Goal: Task Accomplishment & Management: Manage account settings

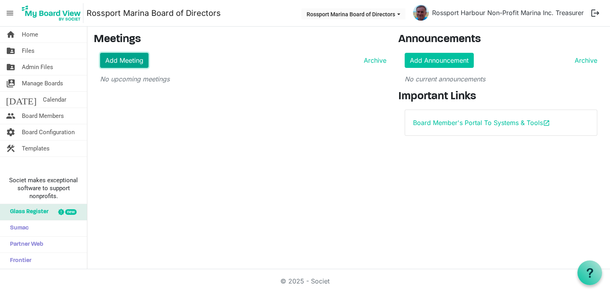
click at [118, 59] on link "Add Meeting" at bounding box center [124, 60] width 48 height 15
click at [131, 61] on link "Add Meeting" at bounding box center [124, 60] width 48 height 15
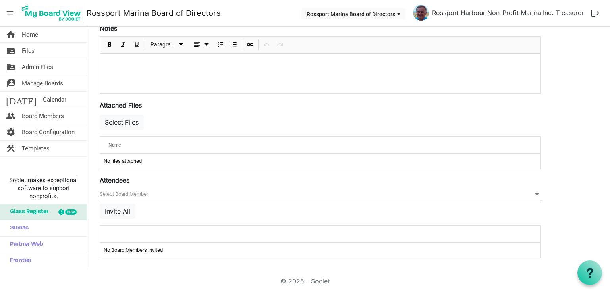
scroll to position [104, 0]
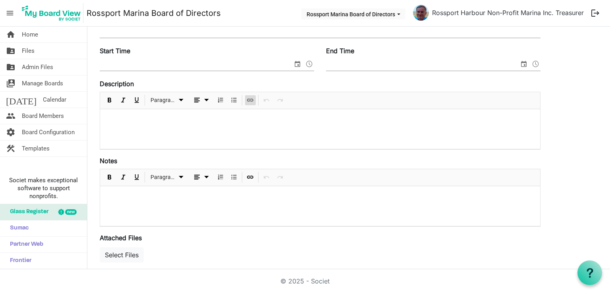
click at [251, 103] on span "Insert Link" at bounding box center [250, 100] width 10 height 10
click at [222, 128] on div at bounding box center [320, 129] width 440 height 40
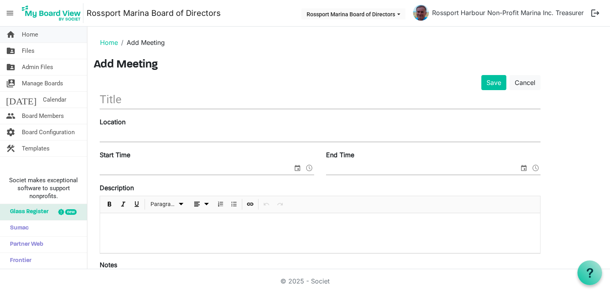
click at [56, 36] on link "home Home" at bounding box center [43, 35] width 87 height 16
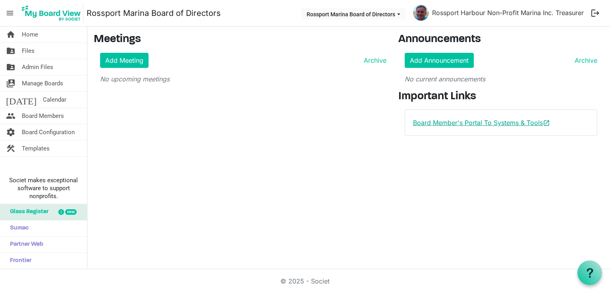
click at [434, 121] on link "Board Member's Portal To Systems & Tools open_in_new" at bounding box center [481, 123] width 137 height 8
click at [129, 61] on link "Add Meeting" at bounding box center [124, 60] width 48 height 15
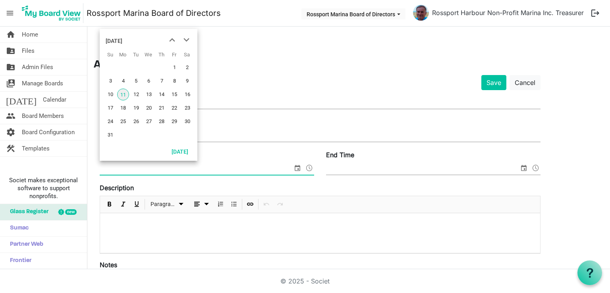
click at [297, 167] on span "select" at bounding box center [298, 168] width 10 height 10
click at [163, 112] on span "21" at bounding box center [162, 108] width 12 height 12
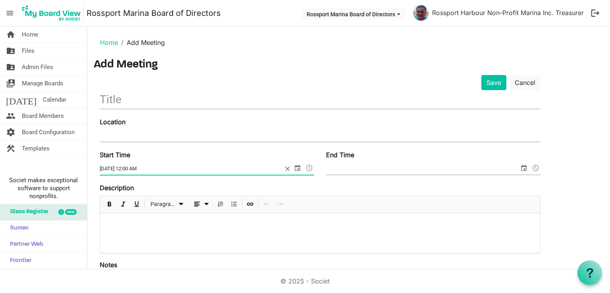
click at [310, 169] on span at bounding box center [310, 168] width 10 height 10
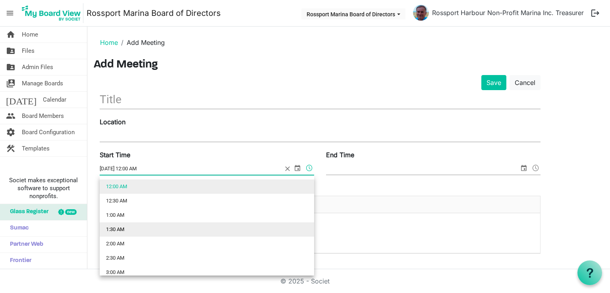
scroll to position [264, 0]
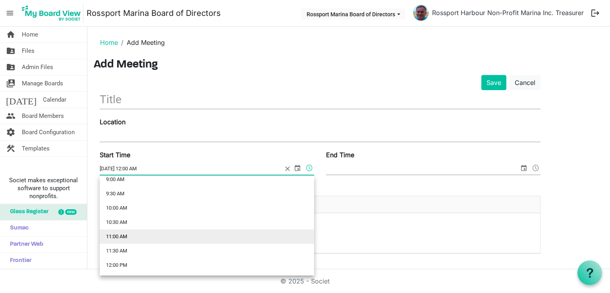
click at [159, 242] on li "11:00 AM" at bounding box center [207, 236] width 214 height 14
type input "8/21/2025 11:00 AM"
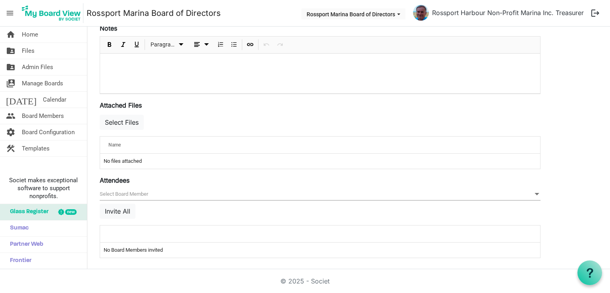
scroll to position [0, 0]
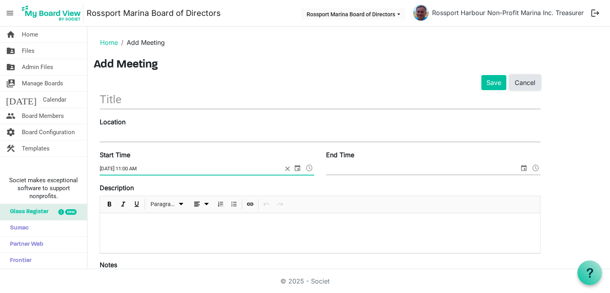
click at [526, 81] on link "Cancel" at bounding box center [524, 82] width 31 height 15
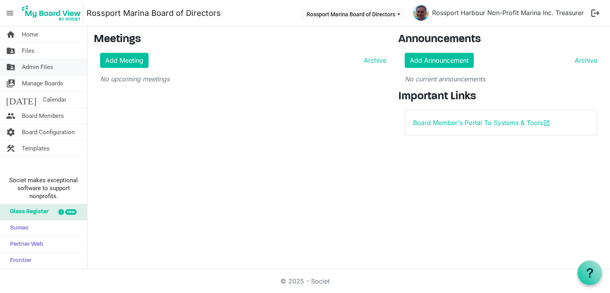
click at [51, 69] on span "Admin Files" at bounding box center [37, 67] width 31 height 16
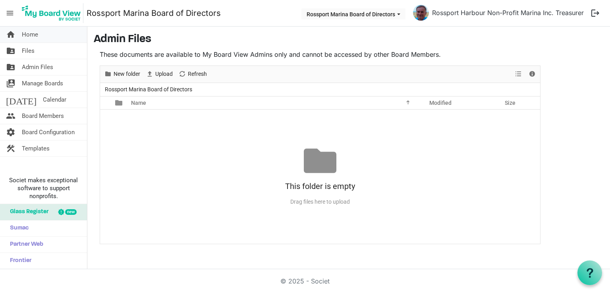
click at [42, 38] on link "home Home" at bounding box center [43, 35] width 87 height 16
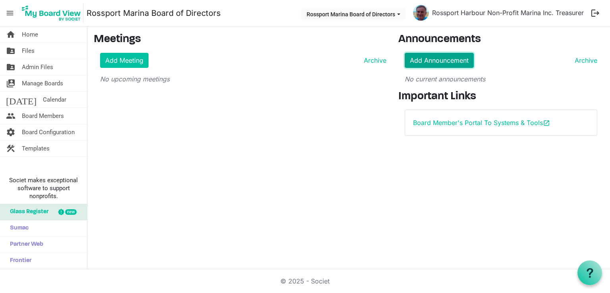
click at [416, 58] on link "Add Announcement" at bounding box center [439, 60] width 69 height 15
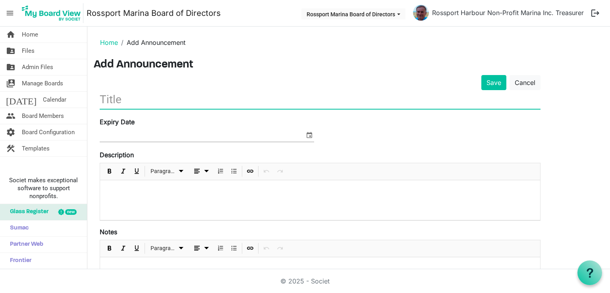
click at [149, 99] on input "text" at bounding box center [320, 99] width 441 height 19
type input "T"
type input "Test"
click at [496, 87] on button "Save" at bounding box center [493, 82] width 25 height 15
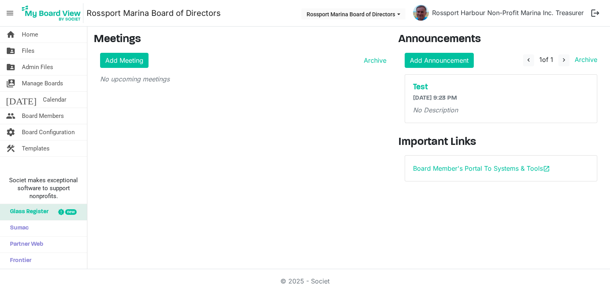
click at [494, 81] on div "Test 8/11/2025 9:23 PM No Description" at bounding box center [501, 99] width 192 height 48
click at [39, 37] on link "home Home" at bounding box center [43, 35] width 87 height 16
click at [472, 97] on h6 "[DATE] 9:23 PM" at bounding box center [501, 98] width 176 height 8
click at [422, 85] on h5 "Test" at bounding box center [501, 88] width 176 height 10
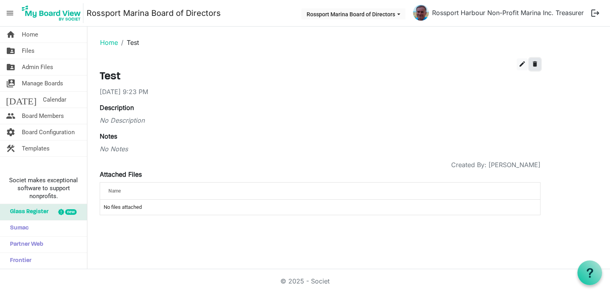
click at [536, 65] on span "delete" at bounding box center [534, 63] width 7 height 7
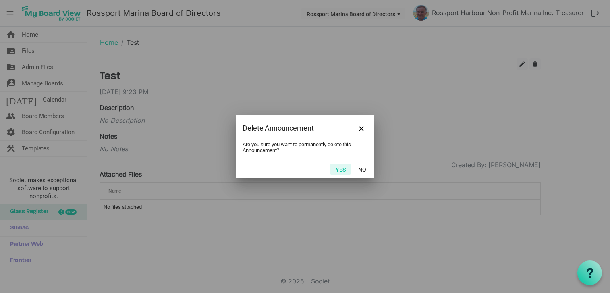
click at [345, 167] on button "Yes" at bounding box center [340, 169] width 20 height 11
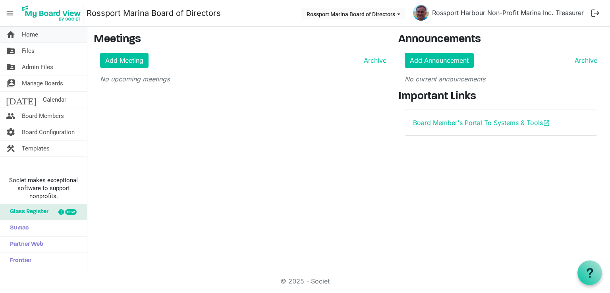
click at [32, 30] on span "Home" at bounding box center [30, 35] width 16 height 16
click at [54, 113] on span "Board Members" at bounding box center [43, 116] width 42 height 16
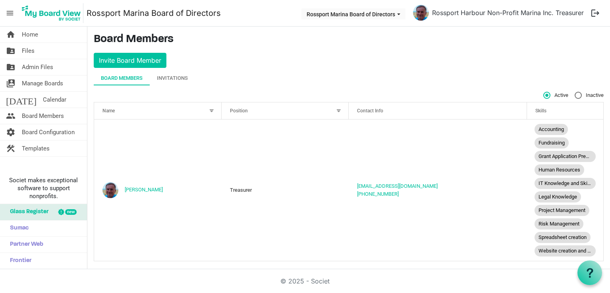
click at [575, 96] on span "Inactive" at bounding box center [588, 95] width 29 height 7
click at [575, 92] on input "Inactive" at bounding box center [574, 92] width 0 height 0
radio input "true"
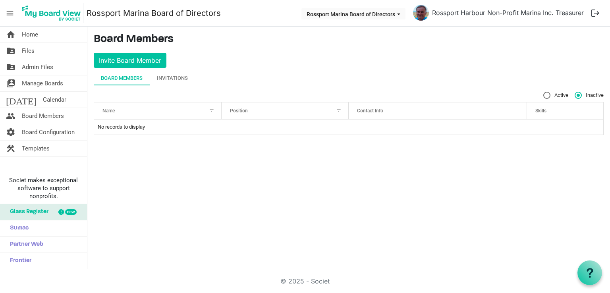
click at [549, 94] on label "Active" at bounding box center [555, 95] width 25 height 7
click at [544, 92] on input "Active" at bounding box center [543, 92] width 0 height 0
radio input "true"
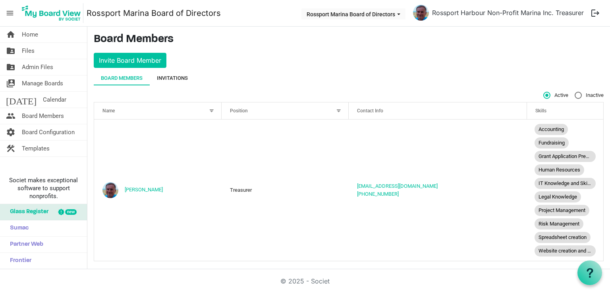
click at [168, 79] on div "Invitations" at bounding box center [172, 78] width 31 height 8
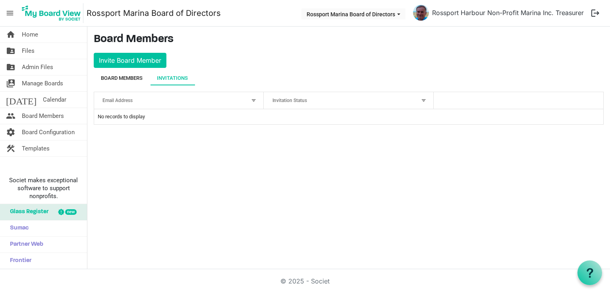
click at [127, 79] on div "Board Members" at bounding box center [122, 78] width 42 height 8
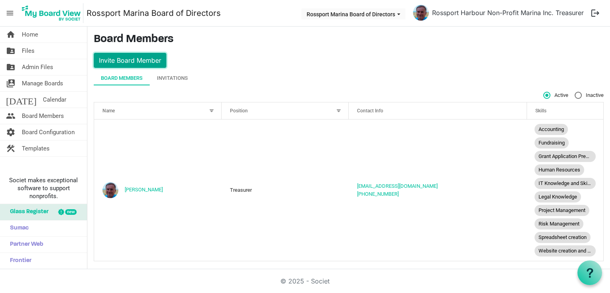
click at [143, 62] on button "Invite Board Member" at bounding box center [130, 60] width 73 height 15
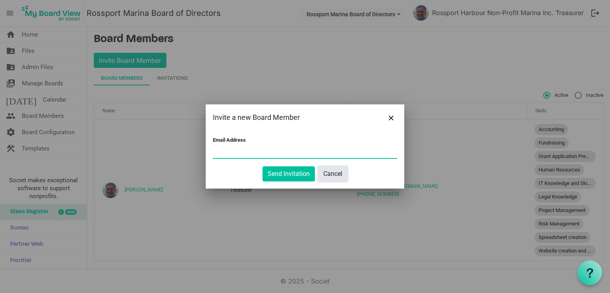
click at [331, 174] on button "Cancel" at bounding box center [332, 173] width 29 height 15
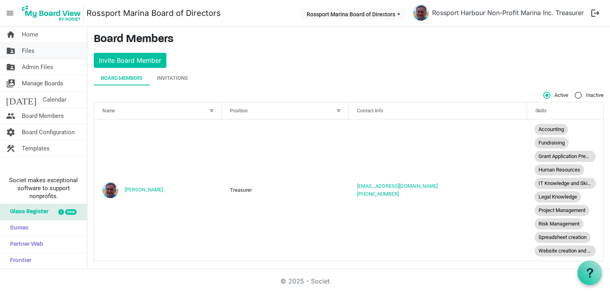
click at [36, 52] on link "folder_shared Files" at bounding box center [43, 51] width 87 height 16
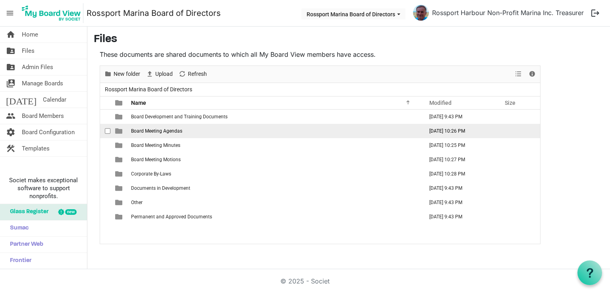
click at [167, 131] on span "Board Meeting Agendas" at bounding box center [156, 131] width 51 height 6
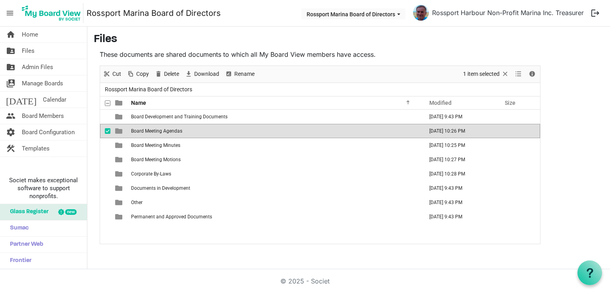
click at [167, 131] on span "Board Meeting Agendas" at bounding box center [156, 131] width 51 height 6
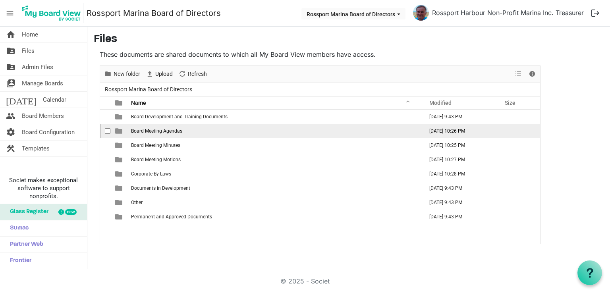
click at [167, 131] on span "Board Meeting Agendas" at bounding box center [156, 131] width 51 height 6
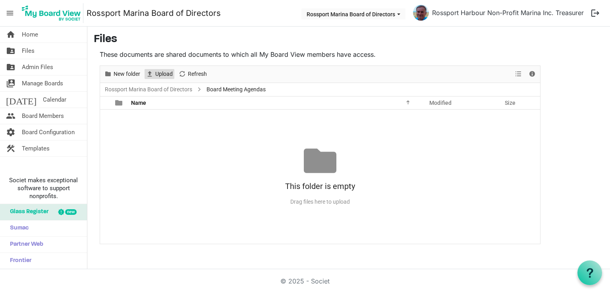
click at [163, 77] on span "Upload" at bounding box center [163, 74] width 19 height 10
click at [45, 116] on span "Board Members" at bounding box center [43, 116] width 42 height 16
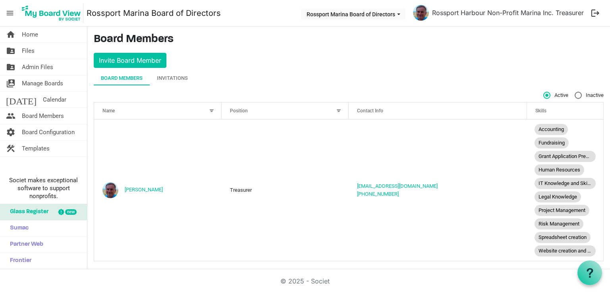
click at [212, 113] on div at bounding box center [211, 110] width 9 height 9
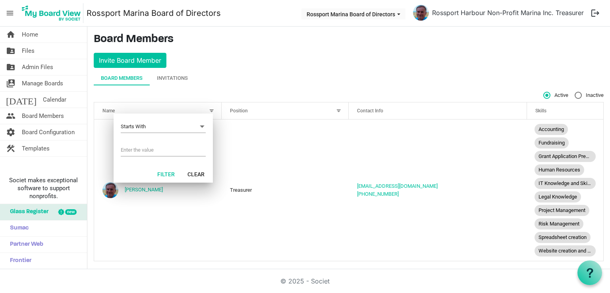
click at [267, 75] on div "Board Members Invitations" at bounding box center [349, 78] width 510 height 14
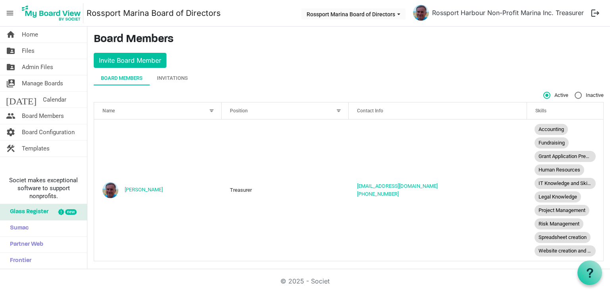
click at [337, 111] on div at bounding box center [338, 110] width 9 height 9
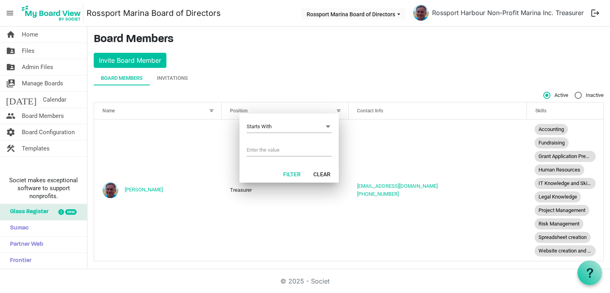
click at [342, 75] on div "Board Members Invitations" at bounding box center [349, 78] width 510 height 14
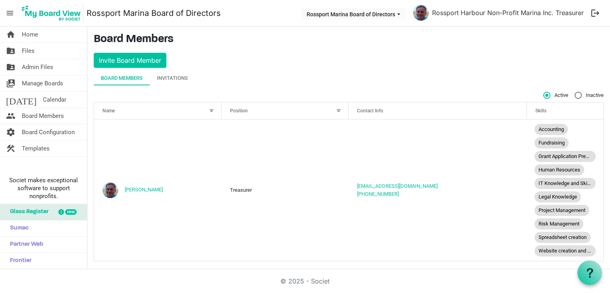
click at [391, 108] on div "Contact Info" at bounding box center [437, 111] width 167 height 12
click at [535, 111] on span "Skills" at bounding box center [540, 111] width 11 height 6
click at [22, 33] on span "Home" at bounding box center [30, 35] width 16 height 16
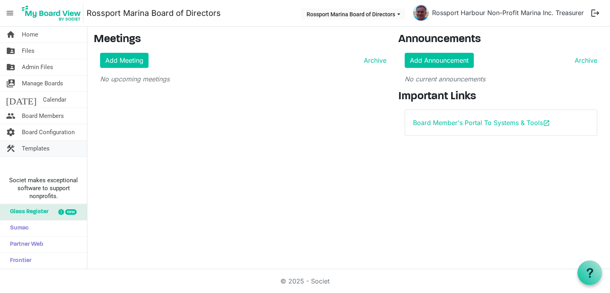
click at [44, 143] on span "Templates" at bounding box center [36, 149] width 28 height 16
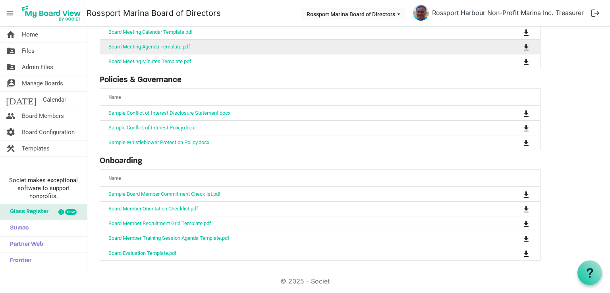
scroll to position [75, 0]
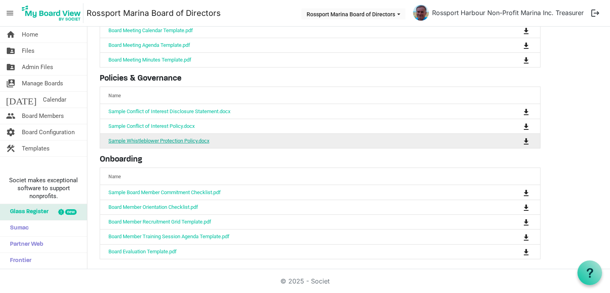
click at [172, 140] on link "Sample Whistleblower Protection Policy.docx" at bounding box center [158, 141] width 101 height 6
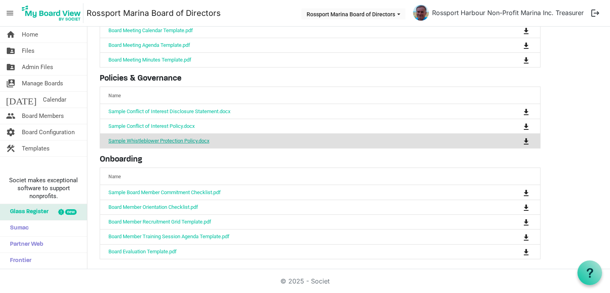
click at [168, 141] on link "Sample Whistleblower Protection Policy.docx" at bounding box center [158, 141] width 101 height 6
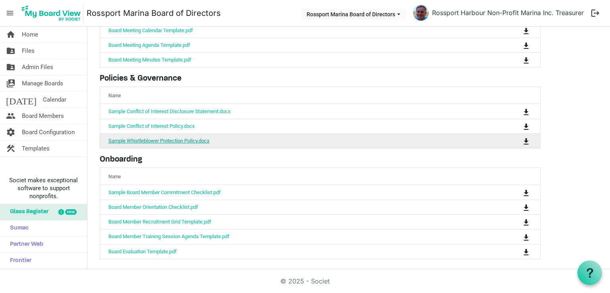
click at [168, 141] on link "Sample Whistleblower Protection Policy.docx" at bounding box center [158, 141] width 101 height 6
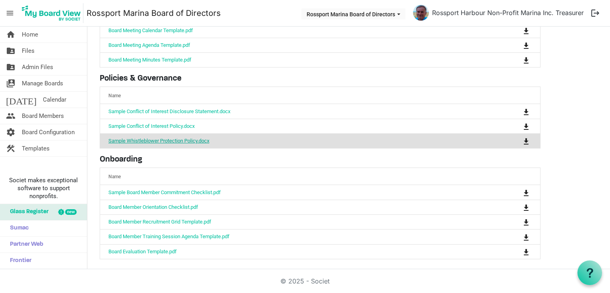
click at [168, 141] on link "Sample Whistleblower Protection Policy.docx" at bounding box center [158, 141] width 101 height 6
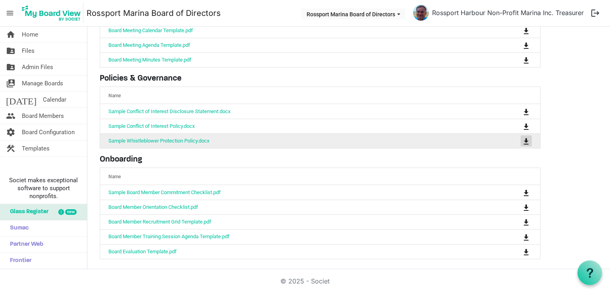
click at [525, 143] on span "is Command column column header" at bounding box center [526, 141] width 5 height 6
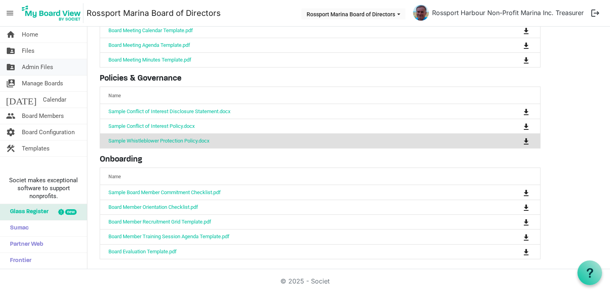
click at [40, 68] on span "Admin Files" at bounding box center [37, 67] width 31 height 16
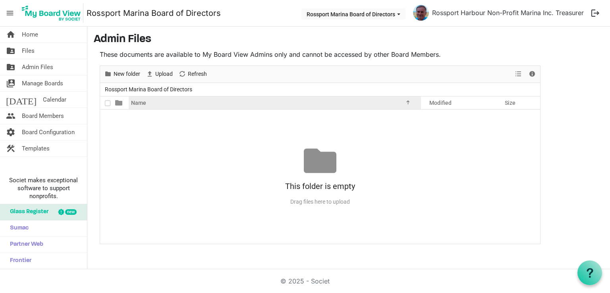
click at [136, 102] on span "Name" at bounding box center [138, 103] width 15 height 6
click at [155, 104] on div "Name" at bounding box center [271, 103] width 287 height 12
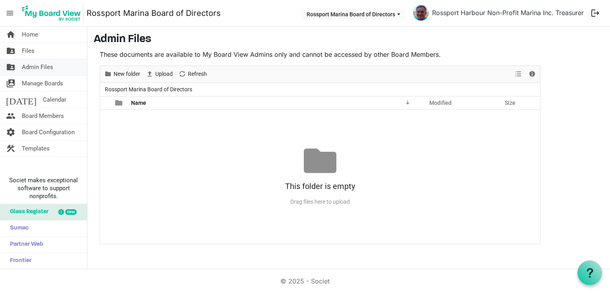
click at [52, 68] on span "Admin Files" at bounding box center [37, 67] width 31 height 16
click at [42, 52] on link "folder_shared Files" at bounding box center [43, 51] width 87 height 16
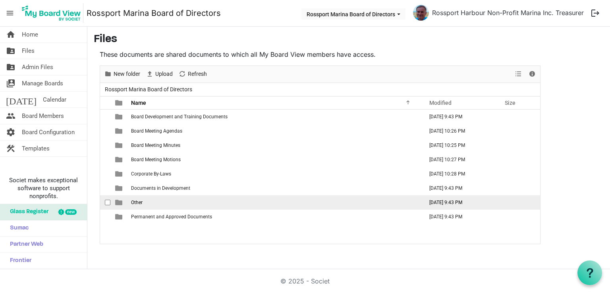
click at [146, 202] on td "Other" at bounding box center [275, 202] width 292 height 14
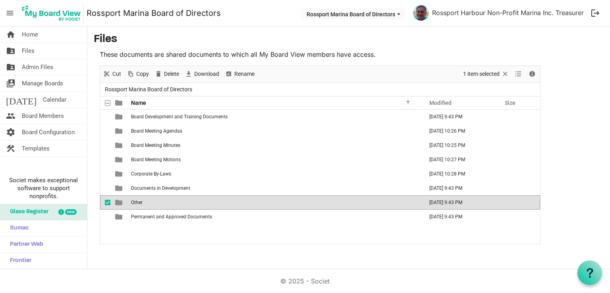
click at [142, 202] on span "Other" at bounding box center [137, 203] width 12 height 6
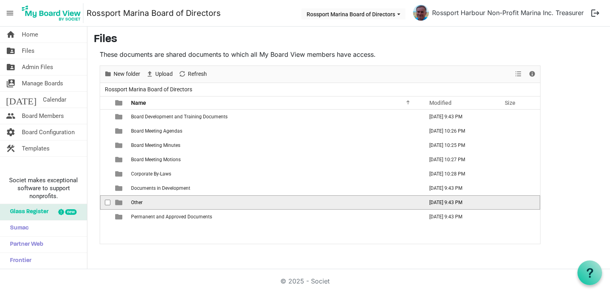
click at [138, 202] on span "Other" at bounding box center [137, 203] width 12 height 6
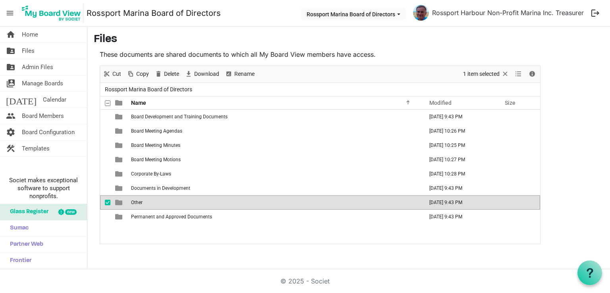
click at [138, 202] on span "Other" at bounding box center [137, 203] width 12 height 6
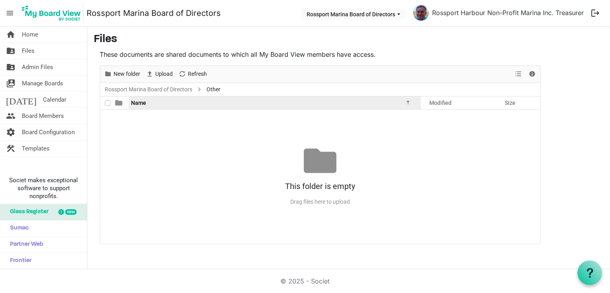
click at [141, 100] on span "Name" at bounding box center [138, 103] width 15 height 6
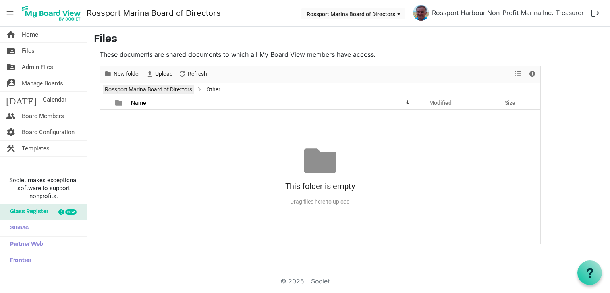
click at [152, 89] on link "Rossport Marina Board of Directors" at bounding box center [148, 90] width 91 height 10
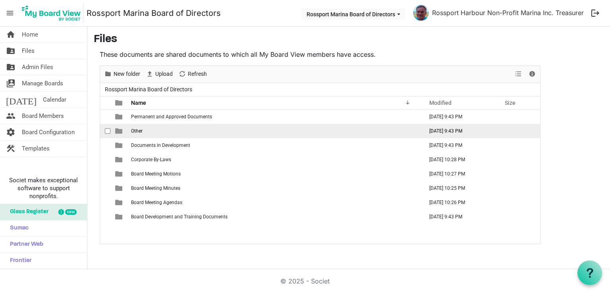
click at [108, 129] on span "checkbox" at bounding box center [108, 131] width 6 height 6
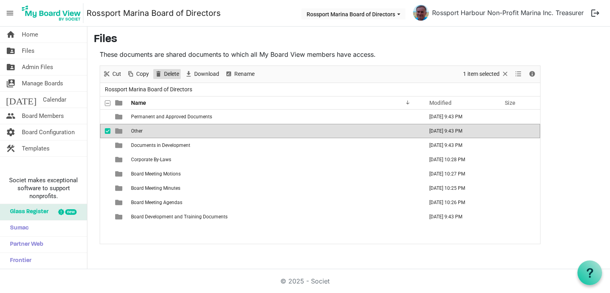
click at [173, 75] on span "Delete" at bounding box center [171, 74] width 17 height 10
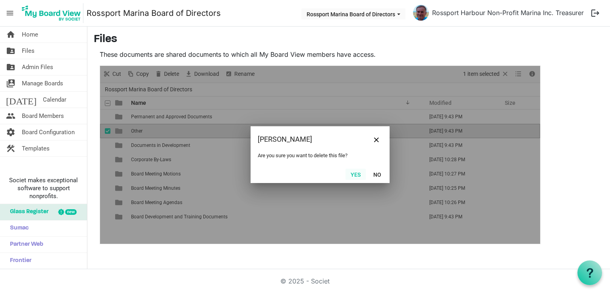
click at [354, 173] on button "Yes" at bounding box center [355, 174] width 20 height 11
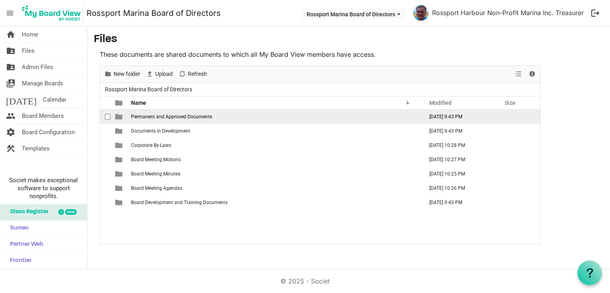
click at [108, 118] on span "checkbox" at bounding box center [108, 117] width 6 height 6
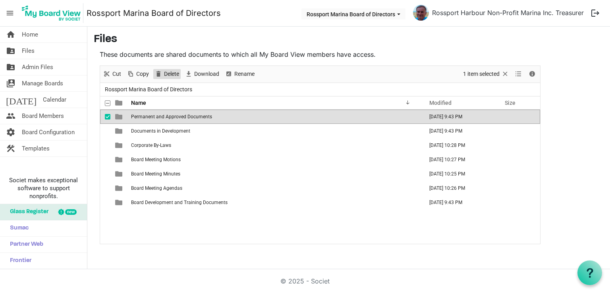
click at [170, 76] on span "Delete" at bounding box center [171, 74] width 17 height 10
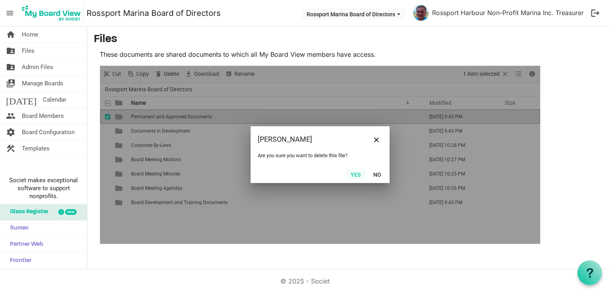
click at [357, 173] on button "Yes" at bounding box center [355, 174] width 20 height 11
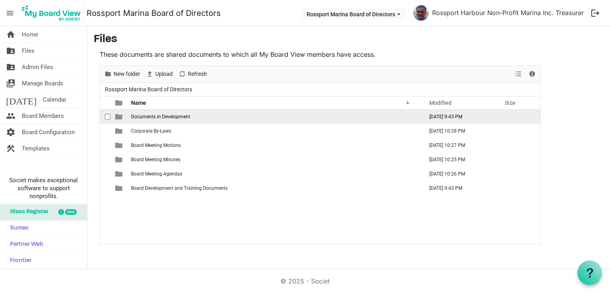
click at [176, 116] on span "Documents in Development" at bounding box center [160, 117] width 59 height 6
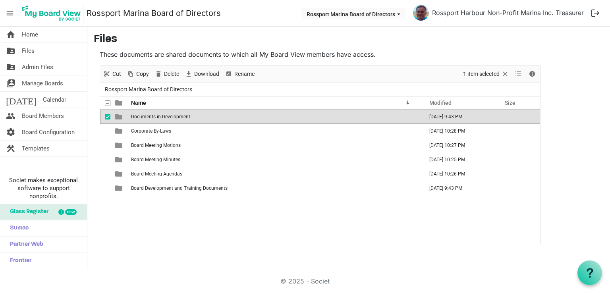
click at [176, 116] on span "Documents in Development" at bounding box center [160, 117] width 59 height 6
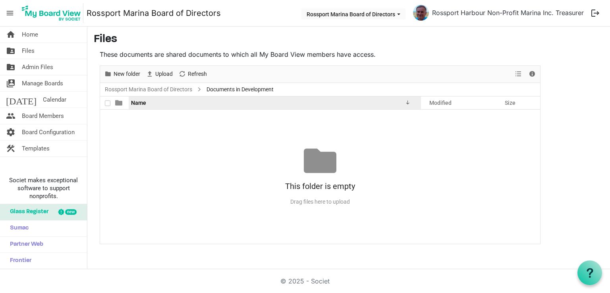
click at [137, 102] on span "Name" at bounding box center [138, 103] width 15 height 6
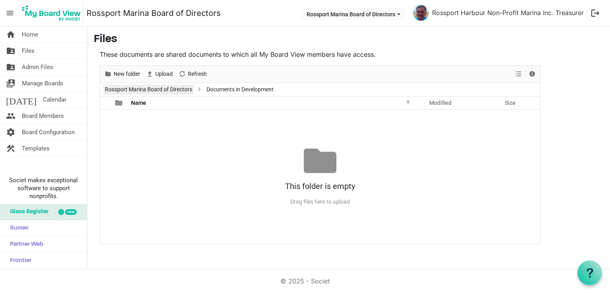
click at [149, 91] on link "Rossport Marina Board of Directors" at bounding box center [148, 90] width 91 height 10
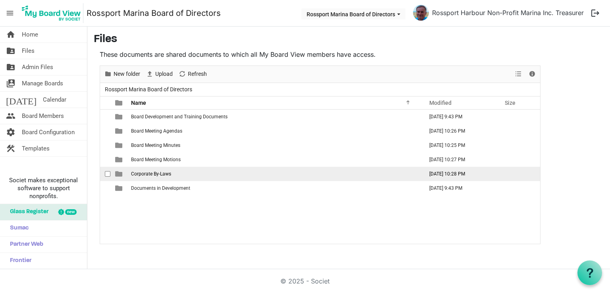
click at [164, 174] on span "Corporate By-Laws" at bounding box center [151, 174] width 40 height 6
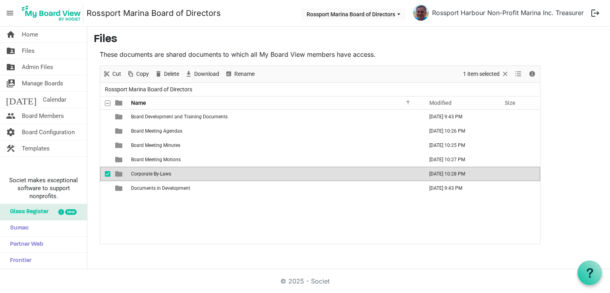
click at [164, 174] on span "Corporate By-Laws" at bounding box center [151, 174] width 40 height 6
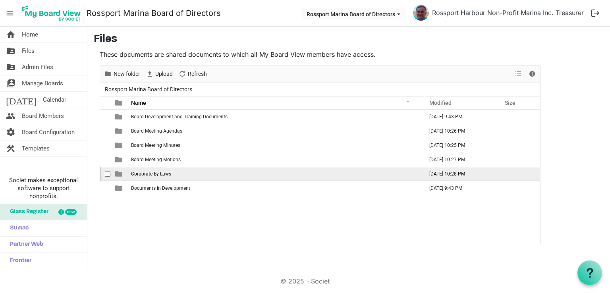
click at [164, 174] on span "Corporate By-Laws" at bounding box center [151, 174] width 40 height 6
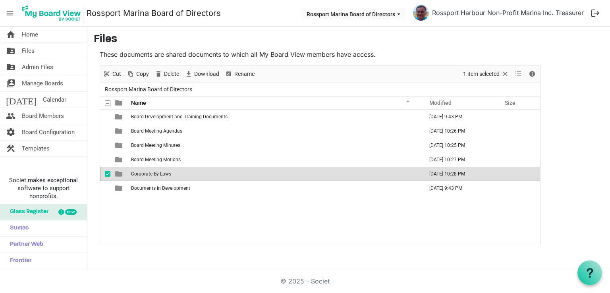
click at [164, 174] on span "Corporate By-Laws" at bounding box center [151, 174] width 40 height 6
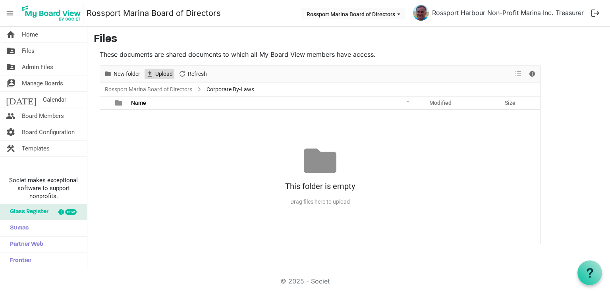
click at [168, 75] on span "Upload" at bounding box center [163, 74] width 19 height 10
click at [166, 73] on span "Upload" at bounding box center [163, 74] width 19 height 10
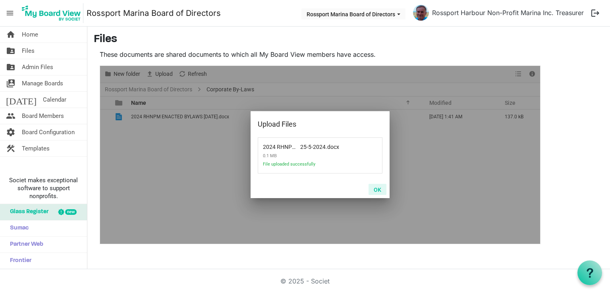
click at [375, 187] on button "OK" at bounding box center [377, 189] width 18 height 11
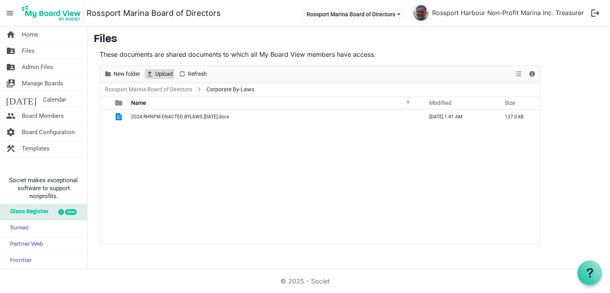
click at [161, 74] on span "Upload" at bounding box center [163, 74] width 19 height 10
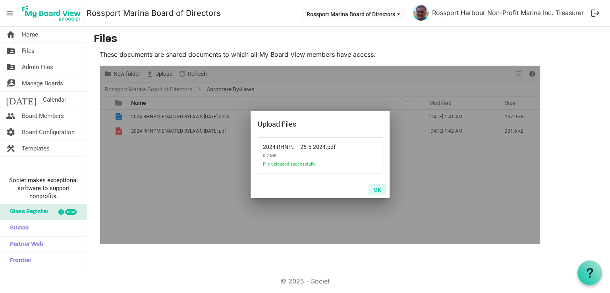
click at [378, 189] on button "OK" at bounding box center [377, 189] width 18 height 11
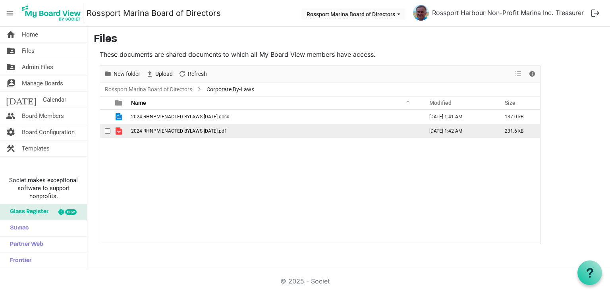
click at [202, 132] on span "2024 RHNPM ENACTED BYLAWS [DATE].pdf" at bounding box center [178, 131] width 95 height 6
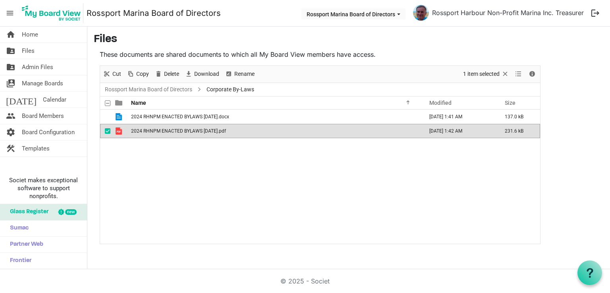
click at [197, 150] on div "2024 RHNPM ENACTED BYLAWS 25-5-2024.docx August 12, 2025 1:41 AM 137.0 kB 2024 …" at bounding box center [320, 177] width 440 height 134
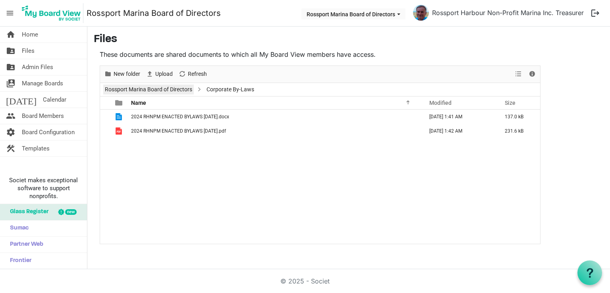
click at [154, 90] on link "Rossport Marina Board of Directors" at bounding box center [148, 90] width 91 height 10
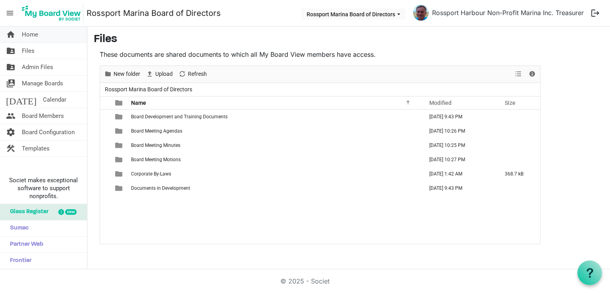
click at [45, 40] on link "home Home" at bounding box center [43, 35] width 87 height 16
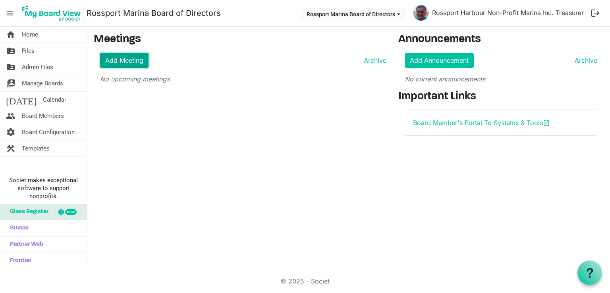
click at [133, 64] on link "Add Meeting" at bounding box center [124, 60] width 48 height 15
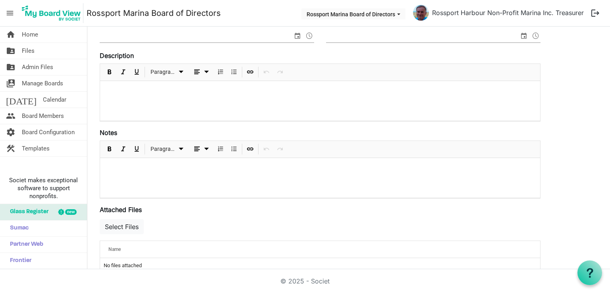
scroll to position [237, 0]
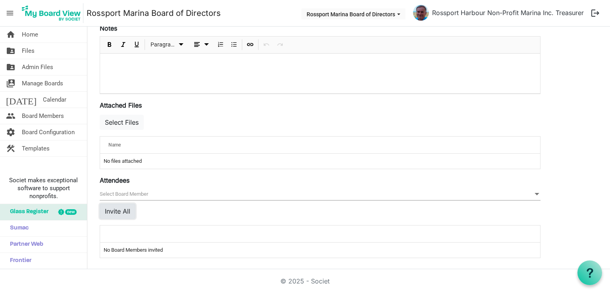
click at [129, 211] on button "Invite All" at bounding box center [118, 211] width 36 height 15
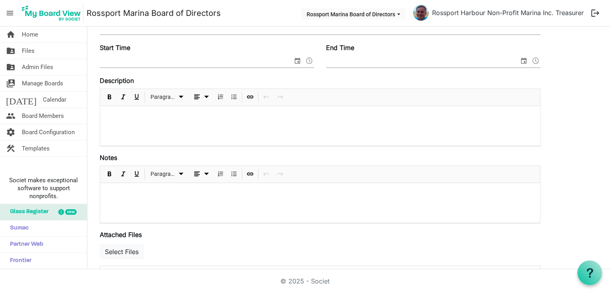
scroll to position [0, 0]
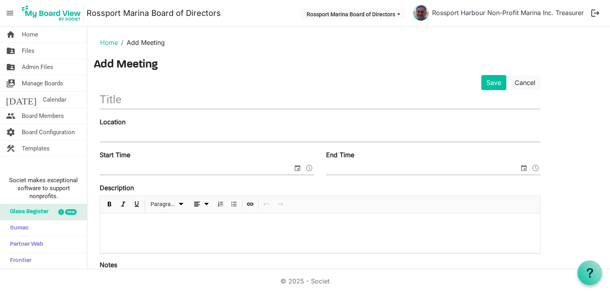
click at [162, 98] on input "text" at bounding box center [320, 99] width 441 height 19
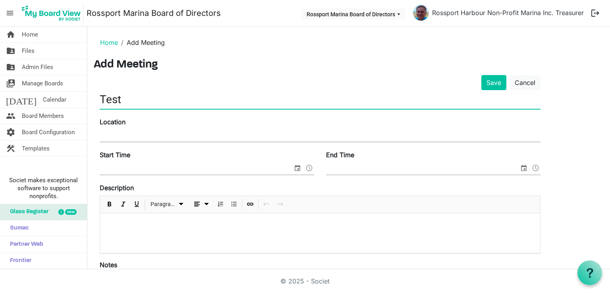
type input "Test"
click at [295, 170] on span "select" at bounding box center [298, 168] width 10 height 10
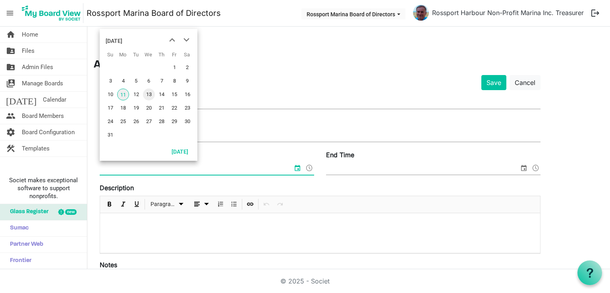
click at [151, 97] on span "13" at bounding box center [149, 95] width 12 height 12
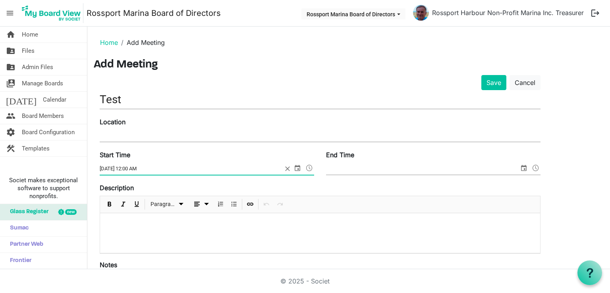
click at [311, 169] on span at bounding box center [310, 168] width 10 height 10
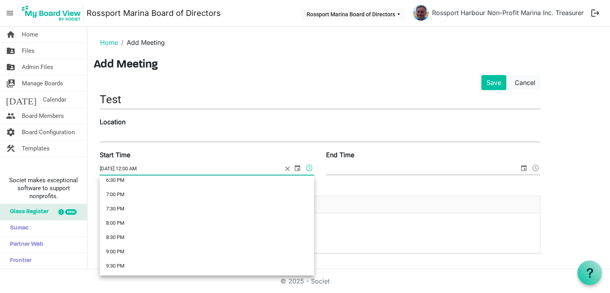
scroll to position [538, 0]
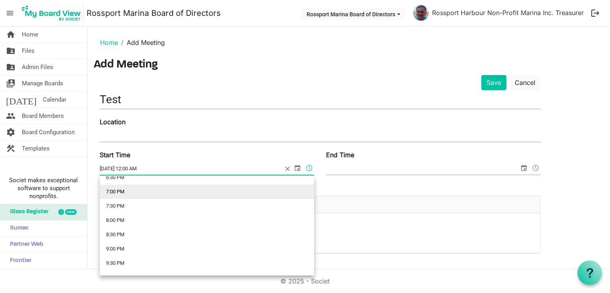
click at [152, 195] on li "7:00 PM" at bounding box center [207, 192] width 214 height 14
type input "[DATE] 7:00 PM"
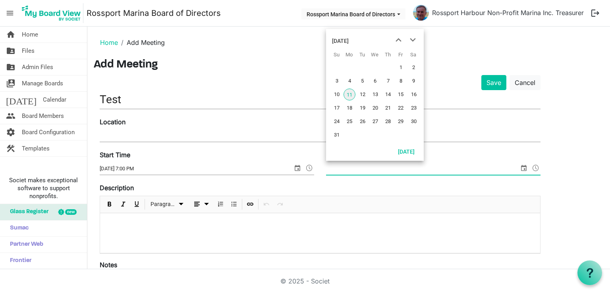
click at [522, 166] on span "select" at bounding box center [524, 168] width 10 height 10
click at [371, 94] on span "13" at bounding box center [375, 95] width 12 height 12
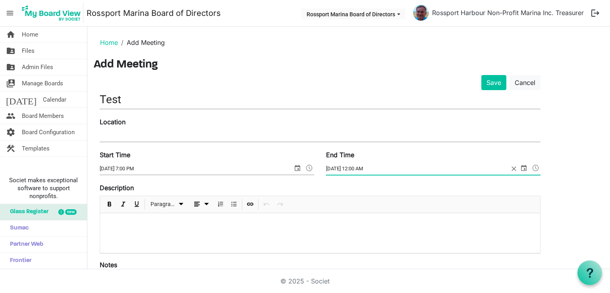
click at [536, 168] on span at bounding box center [536, 168] width 10 height 10
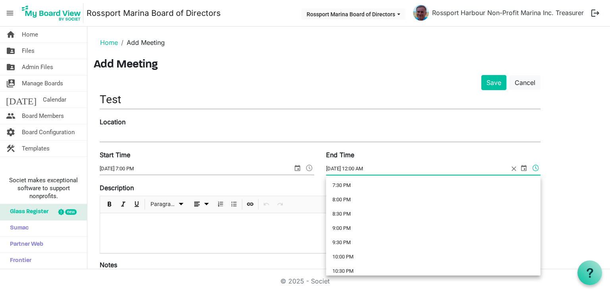
scroll to position [569, 0]
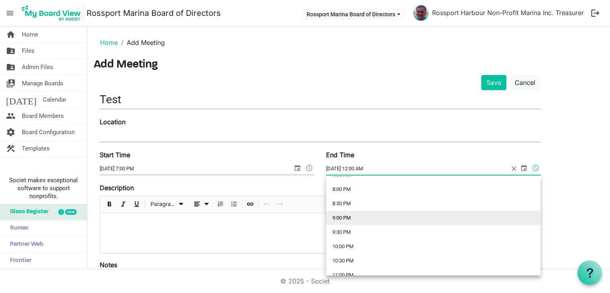
click at [361, 216] on li "9:00 PM" at bounding box center [433, 218] width 214 height 14
type input "[DATE] 9:00 PM"
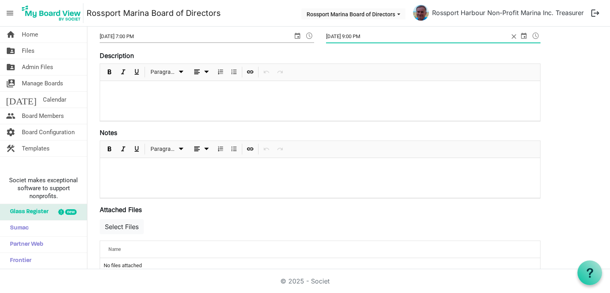
scroll to position [0, 0]
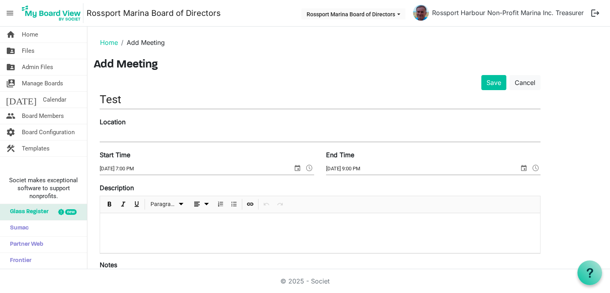
click at [229, 129] on div "Location" at bounding box center [320, 130] width 453 height 27
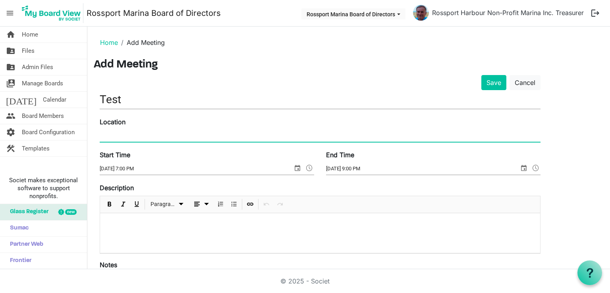
click at [216, 132] on input "Location" at bounding box center [320, 136] width 441 height 12
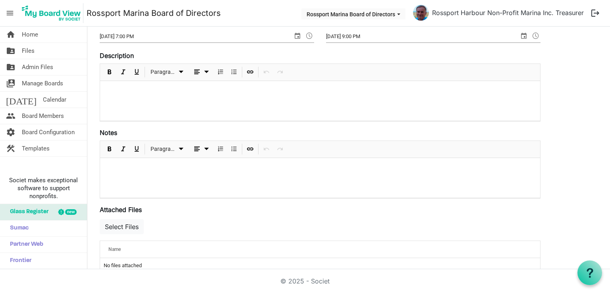
scroll to position [240, 0]
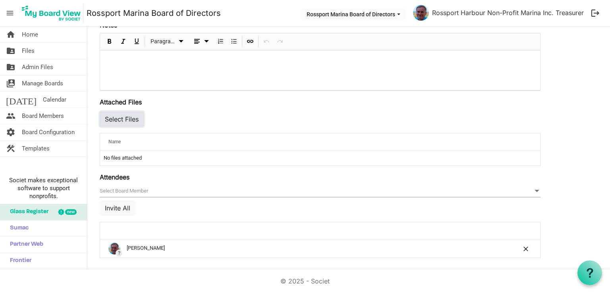
click at [138, 118] on button "Select Files" at bounding box center [122, 119] width 44 height 15
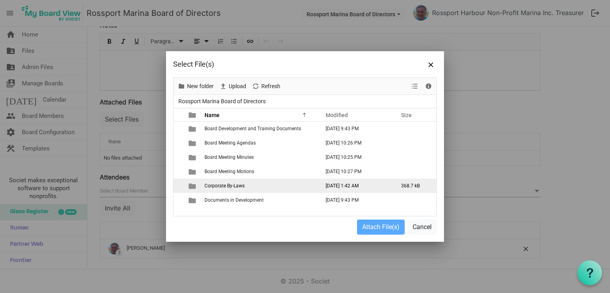
click at [239, 186] on span "Corporate By-Laws" at bounding box center [224, 186] width 40 height 6
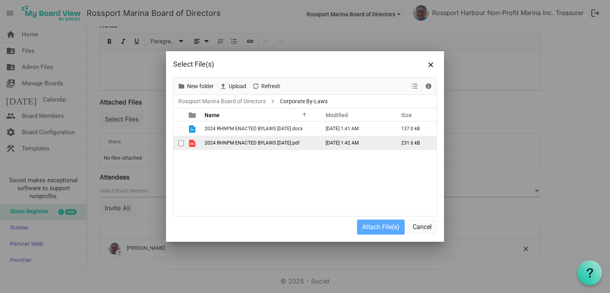
click at [260, 145] on span "2024 RHNPM ENACTED BYLAWS [DATE].pdf" at bounding box center [251, 143] width 95 height 6
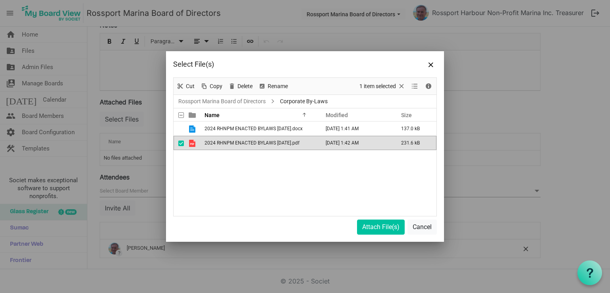
click at [260, 145] on span "2024 RHNPM ENACTED BYLAWS [DATE].pdf" at bounding box center [251, 143] width 95 height 6
click at [368, 226] on button "Attach File(s)" at bounding box center [381, 227] width 48 height 15
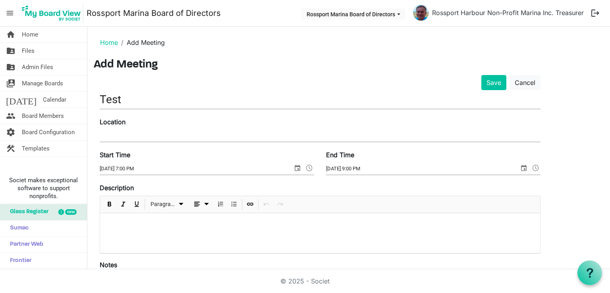
scroll to position [132, 0]
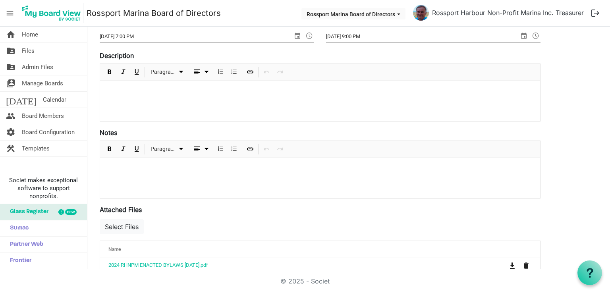
click at [200, 99] on div at bounding box center [320, 101] width 440 height 40
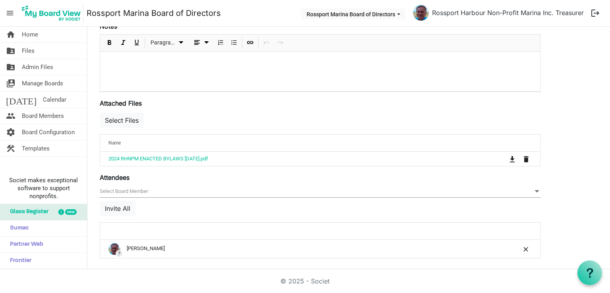
scroll to position [0, 0]
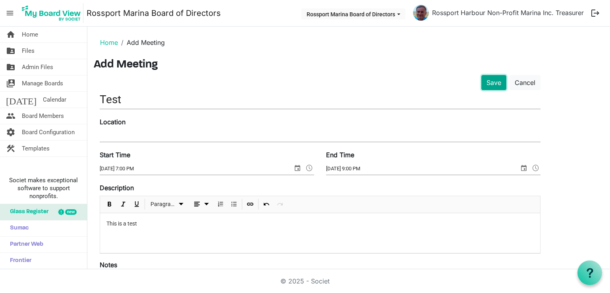
click at [495, 82] on button "Save" at bounding box center [493, 82] width 25 height 15
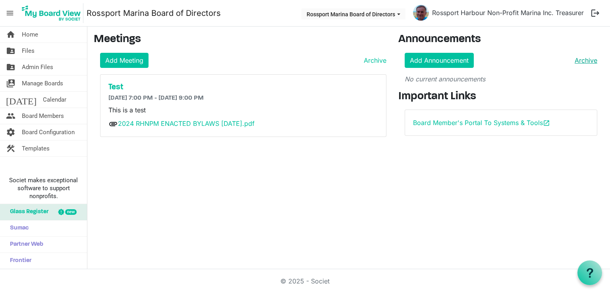
click at [584, 63] on link "Archive" at bounding box center [584, 61] width 26 height 10
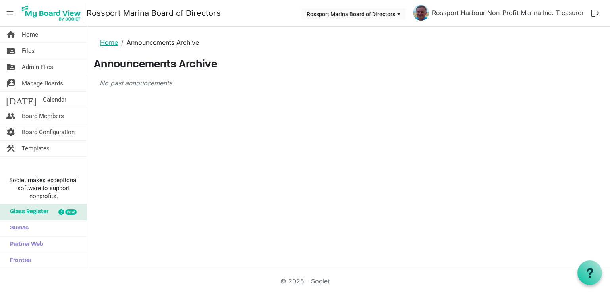
click at [113, 45] on link "Home" at bounding box center [109, 43] width 18 height 8
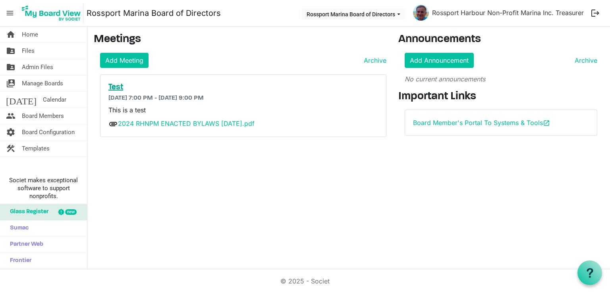
click at [117, 88] on h5 "Test" at bounding box center [243, 88] width 270 height 10
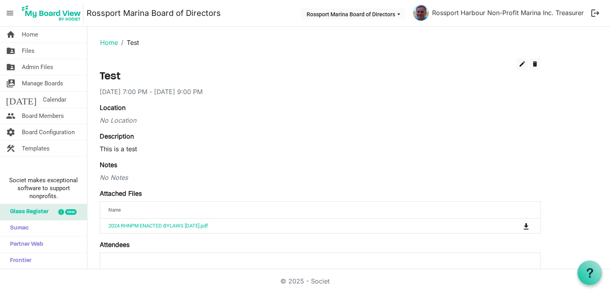
scroll to position [68, 0]
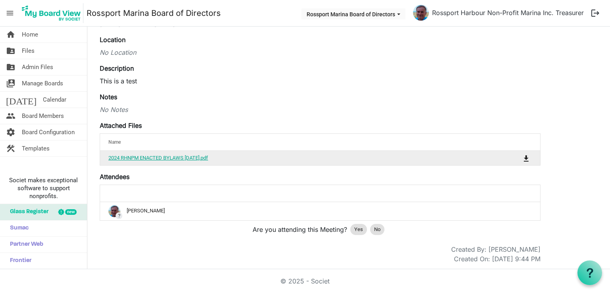
click at [190, 155] on link "2024 RHNPM ENACTED BYLAWS 25-5-2024.pdf" at bounding box center [158, 158] width 100 height 6
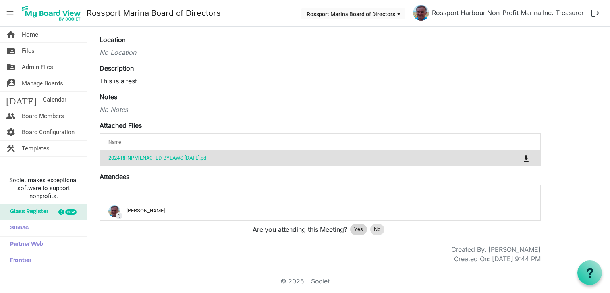
click at [357, 226] on span "Yes" at bounding box center [358, 230] width 9 height 8
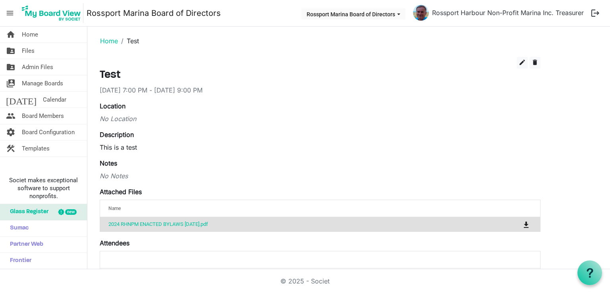
scroll to position [0, 0]
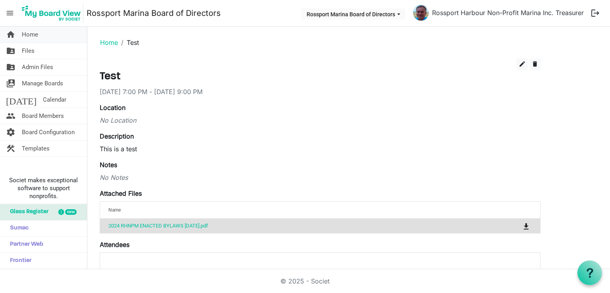
click at [22, 32] on span "Home" at bounding box center [30, 35] width 16 height 16
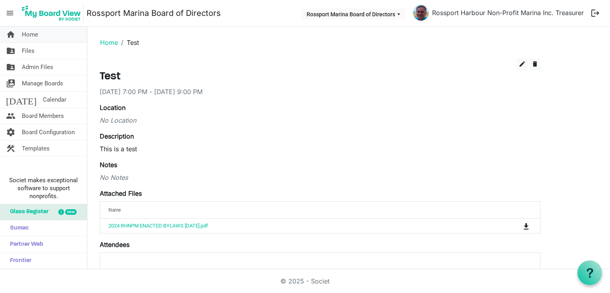
click at [57, 37] on link "home Home" at bounding box center [43, 35] width 87 height 16
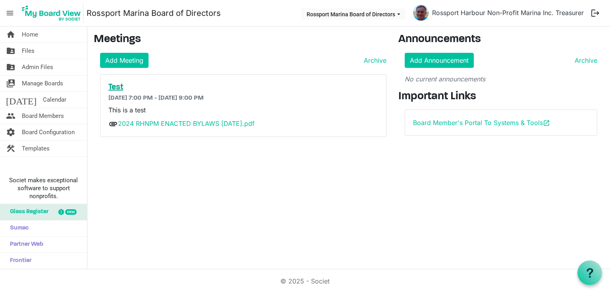
click at [114, 85] on h5 "Test" at bounding box center [243, 88] width 270 height 10
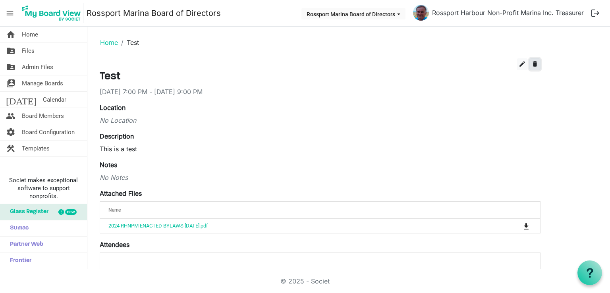
click at [538, 65] on span "delete" at bounding box center [534, 63] width 7 height 7
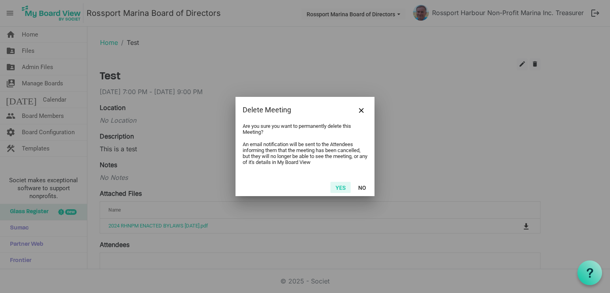
click at [338, 183] on button "Yes" at bounding box center [340, 187] width 20 height 11
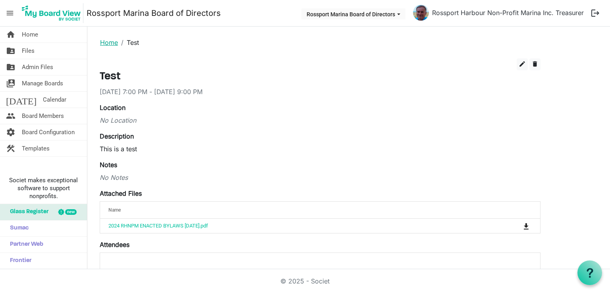
click at [106, 41] on link "Home" at bounding box center [109, 43] width 18 height 8
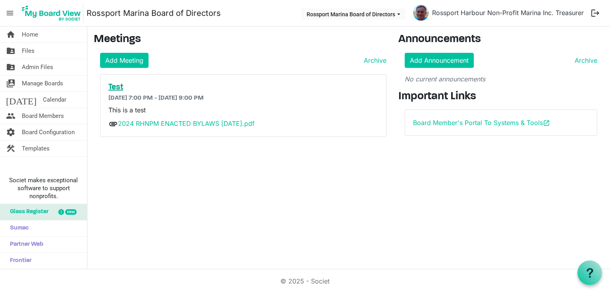
click at [118, 86] on h5 "Test" at bounding box center [243, 88] width 270 height 10
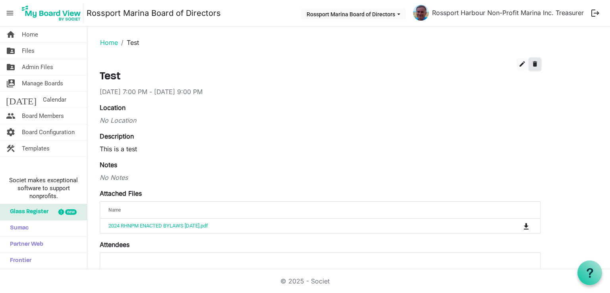
click at [532, 67] on span "delete" at bounding box center [534, 63] width 7 height 7
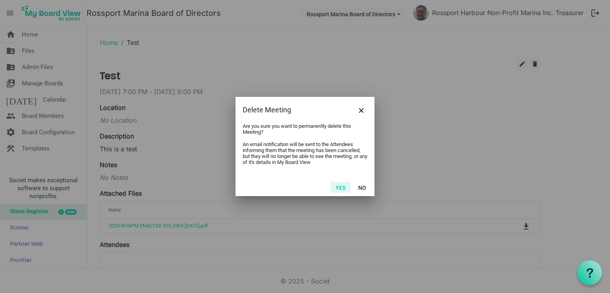
click at [343, 185] on button "Yes" at bounding box center [340, 187] width 20 height 11
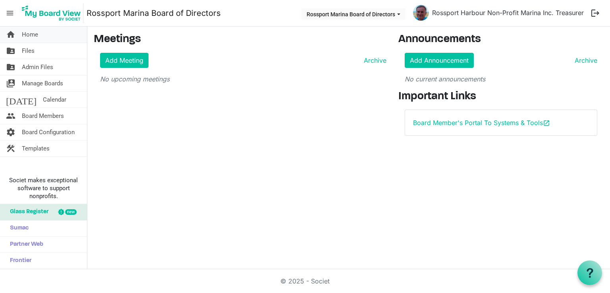
click at [40, 36] on link "home Home" at bounding box center [43, 35] width 87 height 16
click at [51, 37] on link "home Home" at bounding box center [43, 35] width 87 height 16
click at [42, 54] on link "folder_shared Files" at bounding box center [43, 51] width 87 height 16
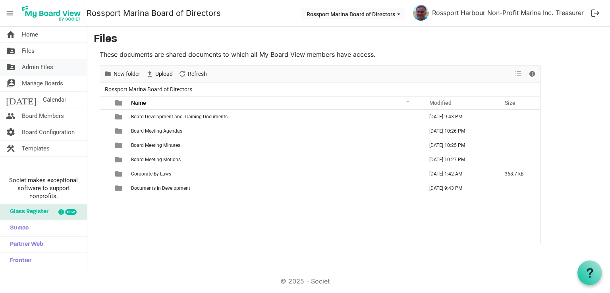
click at [40, 69] on span "Admin Files" at bounding box center [37, 67] width 31 height 16
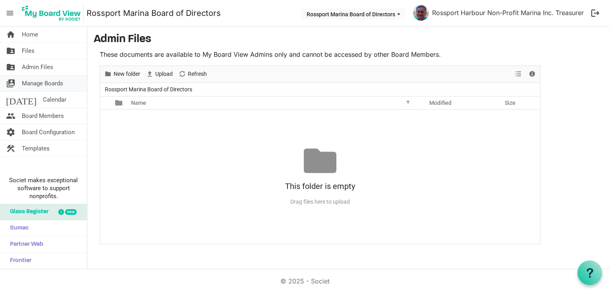
click at [54, 79] on span "Manage Boards" at bounding box center [42, 83] width 41 height 16
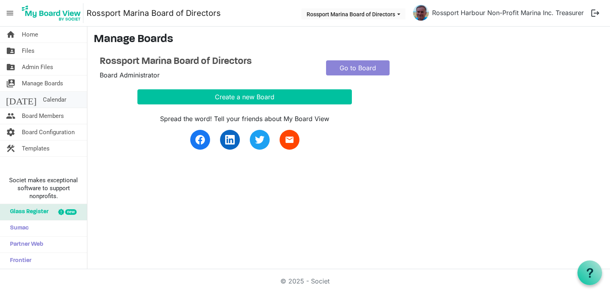
click at [43, 100] on span "Calendar" at bounding box center [54, 100] width 23 height 16
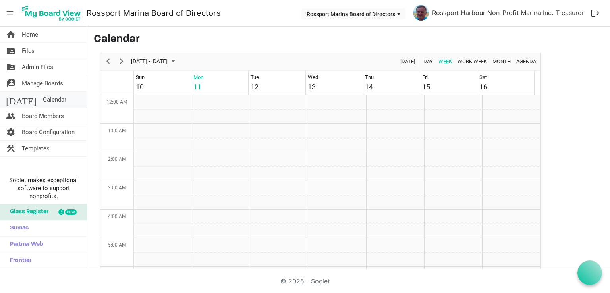
scroll to position [257, 0]
click at [164, 105] on td "Week of August 11, 2025" at bounding box center [163, 102] width 58 height 14
click at [526, 58] on span "Agenda" at bounding box center [525, 61] width 21 height 10
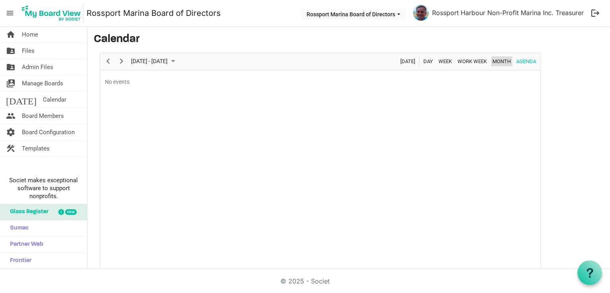
click at [510, 58] on span "Month" at bounding box center [501, 61] width 20 height 10
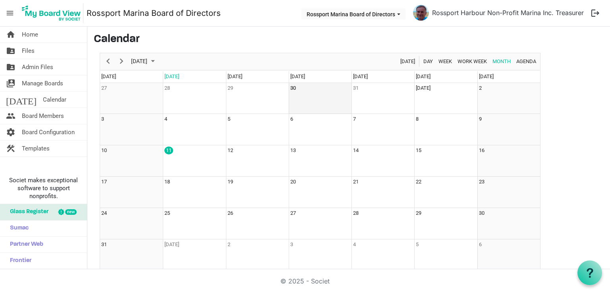
click at [299, 91] on td "30" at bounding box center [320, 98] width 63 height 31
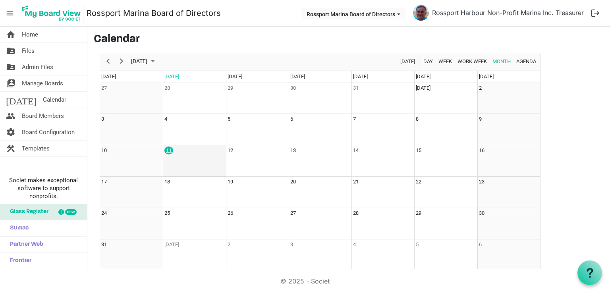
click at [166, 151] on div "11" at bounding box center [168, 150] width 9 height 8
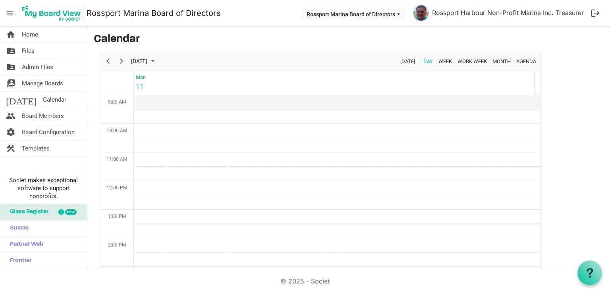
click at [202, 104] on td "Day of August 11, 2025" at bounding box center [337, 102] width 406 height 14
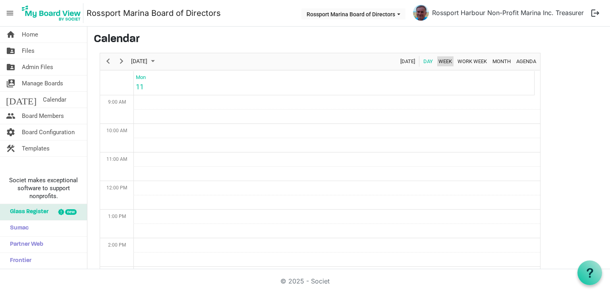
click at [442, 63] on span "Week" at bounding box center [445, 61] width 15 height 10
click at [470, 65] on span "Work Week" at bounding box center [472, 61] width 31 height 10
click at [501, 65] on span "Month" at bounding box center [501, 61] width 20 height 10
